Goal: Find contact information: Find contact information

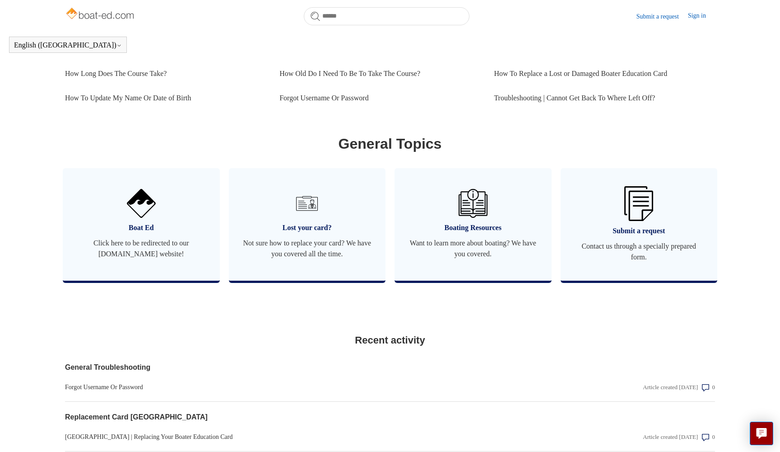
scroll to position [429, 0]
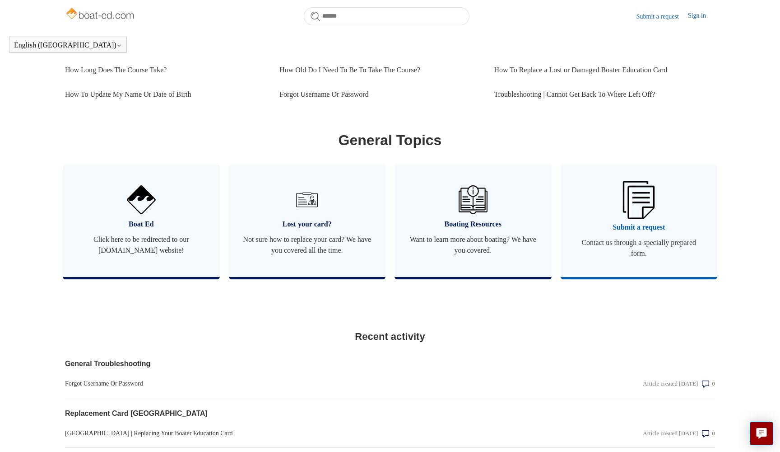
click at [645, 252] on span "Contact us through a specially prepared form." at bounding box center [639, 248] width 130 height 22
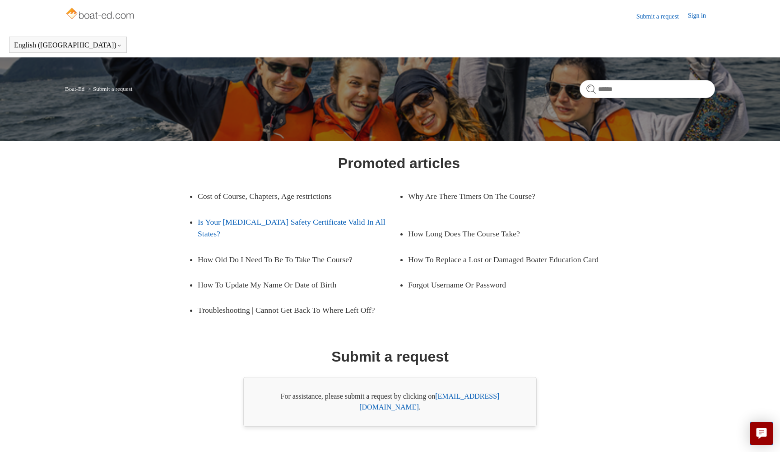
click at [216, 218] on link "Is Your [MEDICAL_DATA] Safety Certificate Valid In All States?" at bounding box center [298, 227] width 201 height 37
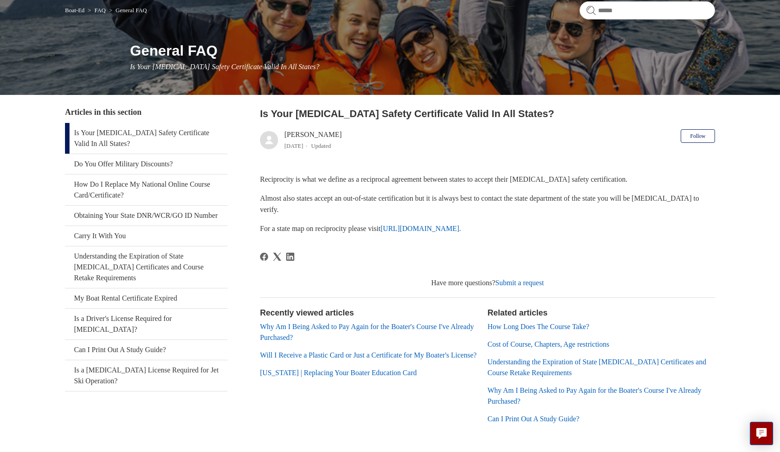
scroll to position [80, 0]
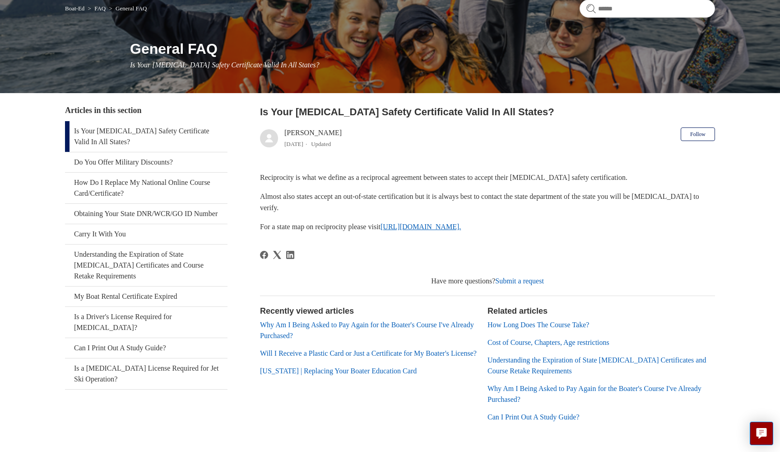
click at [461, 227] on link "https://www.nasbla.org/nasblamain/education/reciprocity." at bounding box center [421, 227] width 80 height 8
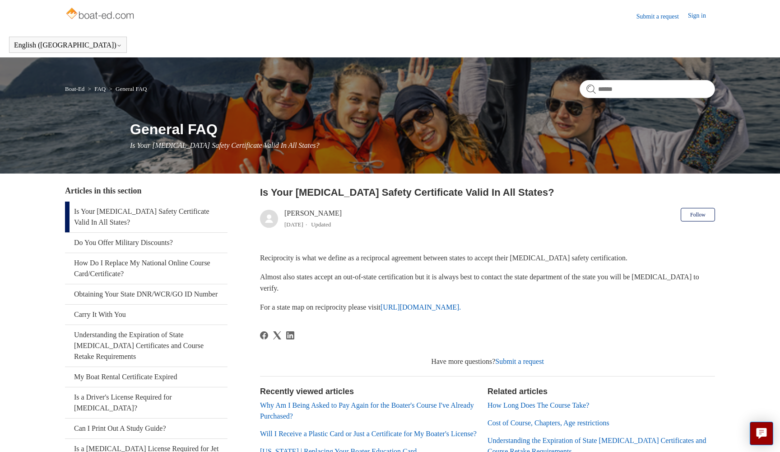
scroll to position [0, 0]
click at [648, 16] on link "Submit a request" at bounding box center [662, 16] width 51 height 9
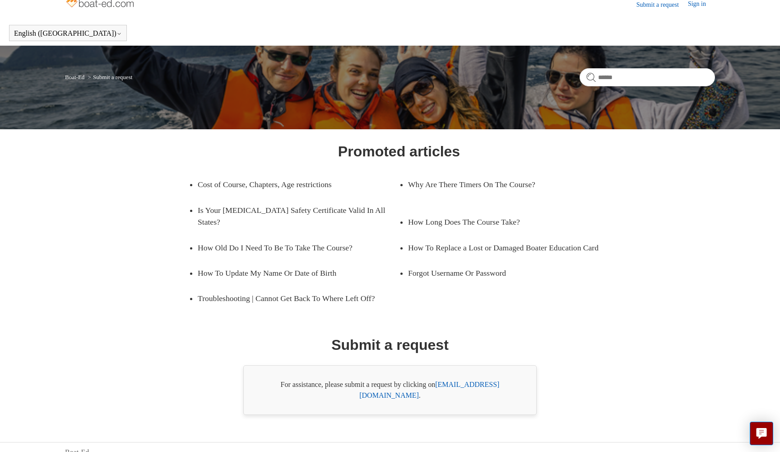
scroll to position [11, 0]
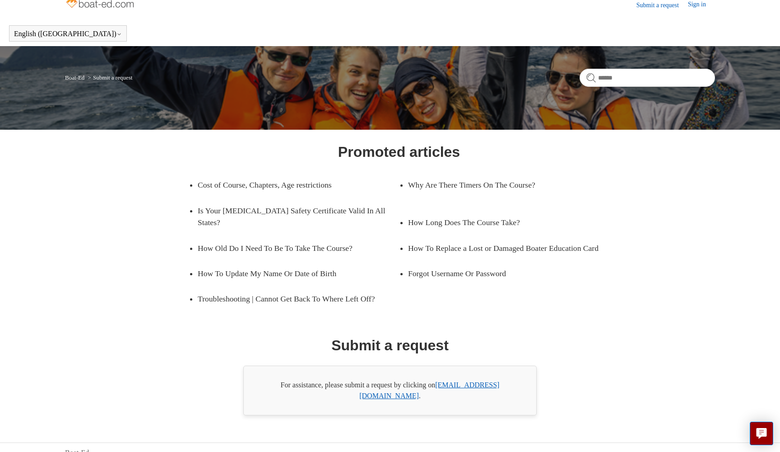
click at [474, 386] on link "[EMAIL_ADDRESS][DOMAIN_NAME]" at bounding box center [430, 390] width 140 height 19
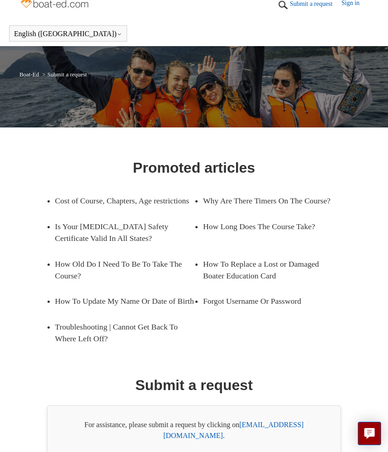
click at [370, 160] on div "Promoted articles Cost of Course, Chapters, Age restrictions Why Are There Time…" at bounding box center [194, 297] width 388 height 316
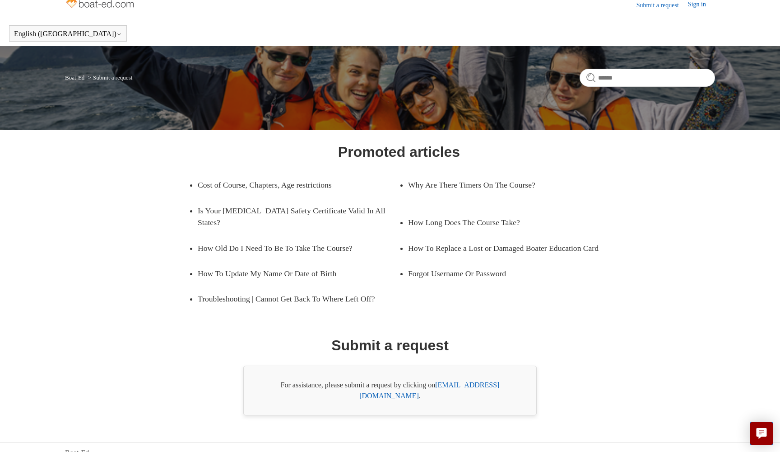
click at [697, 4] on link "Sign in" at bounding box center [701, 5] width 27 height 11
